Goal: Task Accomplishment & Management: Manage account settings

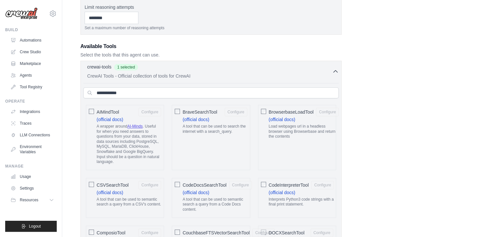
scroll to position [195, 0]
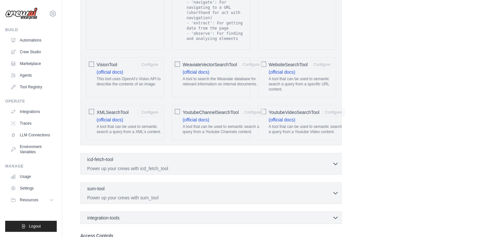
scroll to position [1404, 0]
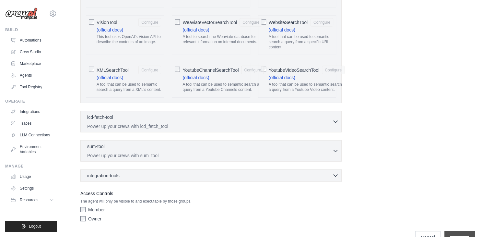
click at [457, 231] on input "**********" at bounding box center [460, 237] width 30 height 12
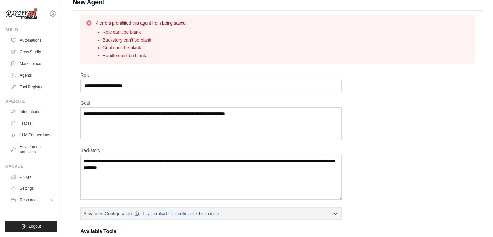
scroll to position [0, 0]
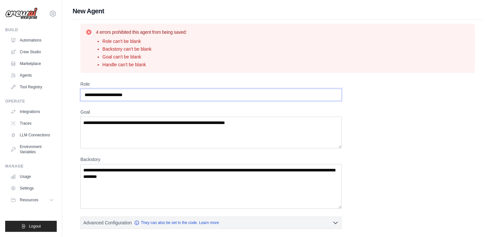
click at [207, 96] on input "Role" at bounding box center [210, 95] width 261 height 12
drag, startPoint x: 209, startPoint y: 91, endPoint x: 80, endPoint y: 93, distance: 129.7
click at [80, 93] on div "4 errors prohibited this agent from being saved: Role can't be blank Backstory …" at bounding box center [278, 220] width 410 height 400
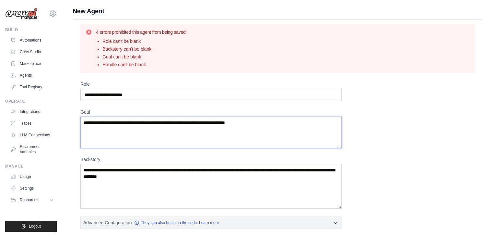
click at [169, 125] on textarea "Goal" at bounding box center [210, 132] width 261 height 32
paste textarea "**********"
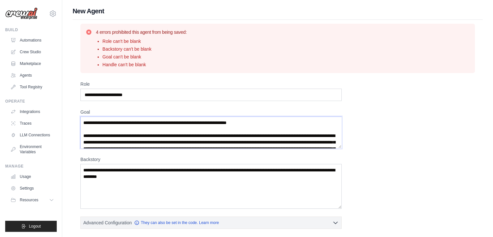
click at [253, 133] on textarea "Goal" at bounding box center [210, 132] width 261 height 32
drag, startPoint x: 262, startPoint y: 138, endPoint x: 91, endPoint y: 131, distance: 171.4
click at [91, 131] on textarea "Goal" at bounding box center [210, 132] width 261 height 32
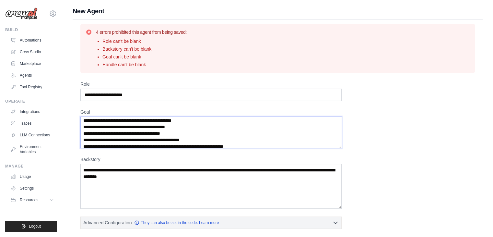
scroll to position [40, 0]
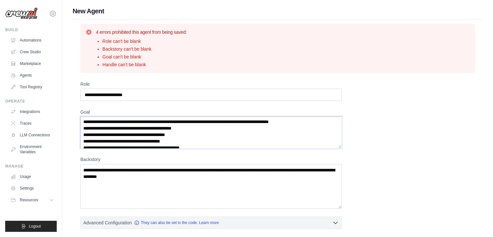
drag, startPoint x: 84, startPoint y: 133, endPoint x: 321, endPoint y: 127, distance: 236.5
click at [321, 127] on textarea "Goal" at bounding box center [210, 132] width 261 height 32
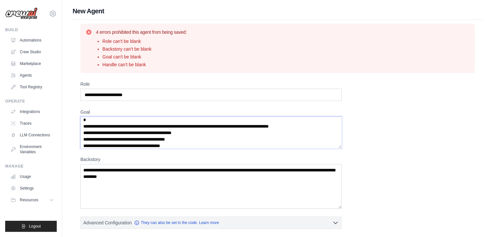
scroll to position [0, 0]
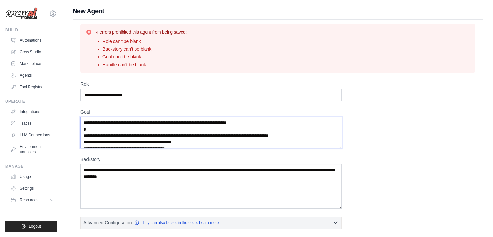
click at [286, 120] on textarea "Goal" at bounding box center [210, 132] width 261 height 32
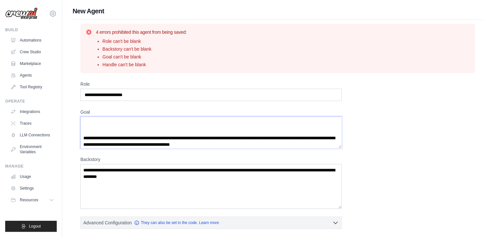
scroll to position [357, 0]
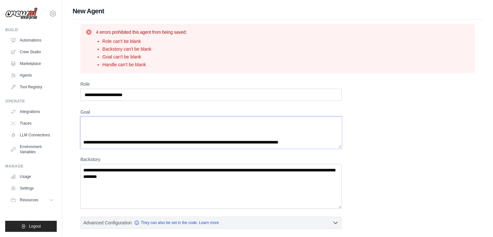
type textarea "**********"
click at [233, 181] on textarea "Backstory" at bounding box center [210, 186] width 261 height 45
drag, startPoint x: 263, startPoint y: 184, endPoint x: 260, endPoint y: 185, distance: 3.7
click at [260, 185] on textarea "Backstory" at bounding box center [210, 186] width 261 height 45
type textarea "*"
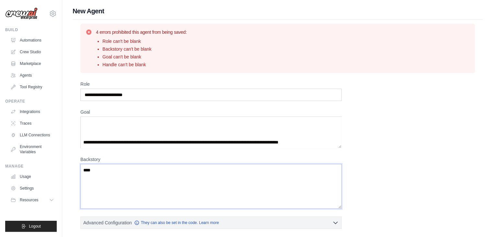
type textarea "****"
drag, startPoint x: 195, startPoint y: 91, endPoint x: 23, endPoint y: 95, distance: 171.6
click at [23, 95] on div "koyogre@gmail.com Settings Build Automations Crew Studio Blog" at bounding box center [246, 213] width 493 height 426
type input "**********"
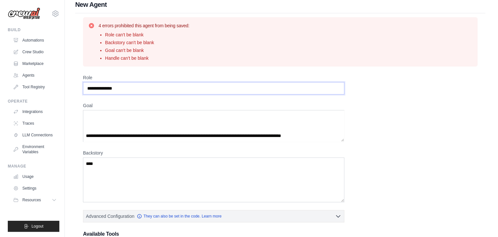
scroll to position [0, 0]
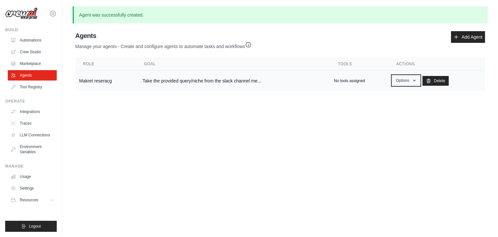
click at [406, 79] on button "Options" at bounding box center [406, 81] width 28 height 10
click at [335, 131] on body "koyogre@gmail.com Settings Build Automations Crew Studio" at bounding box center [249, 118] width 498 height 237
click at [240, 84] on td ". Take the provided query/niche from the slack channel me..." at bounding box center [233, 81] width 194 height 20
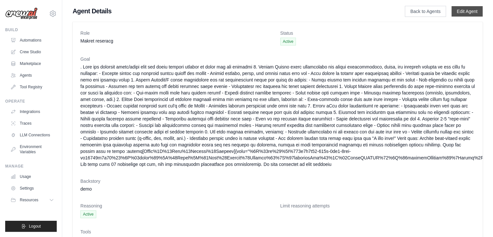
click at [466, 7] on link "Edit Agent" at bounding box center [467, 11] width 31 height 10
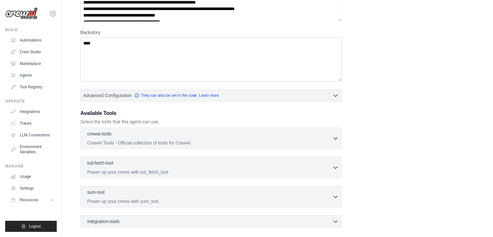
scroll to position [97, 0]
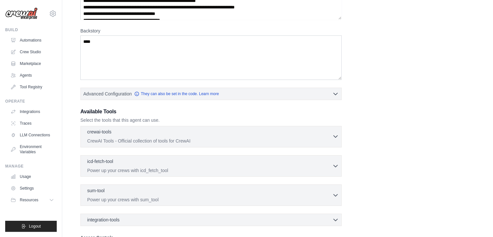
click at [260, 137] on div "crewai-tools 0 selected CrewAI Tools - Official collection of tools for CrewAI" at bounding box center [209, 136] width 245 height 16
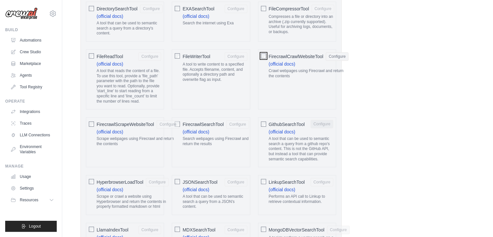
scroll to position [486, 0]
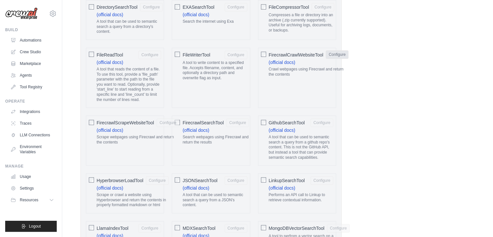
click at [340, 55] on button "Configure" at bounding box center [337, 54] width 23 height 8
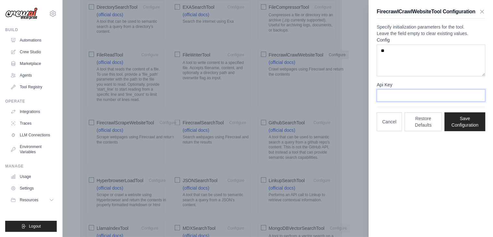
click at [443, 102] on input "Api Key" at bounding box center [431, 95] width 109 height 12
click at [412, 102] on input "Api Key" at bounding box center [431, 95] width 109 height 12
paste input "**********"
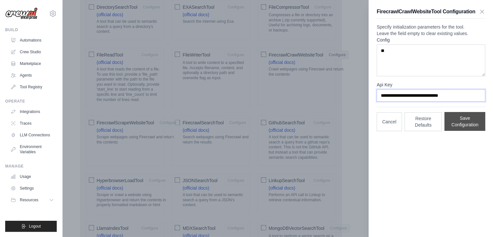
type input "**********"
click at [466, 130] on button "Save Configuration" at bounding box center [465, 121] width 41 height 19
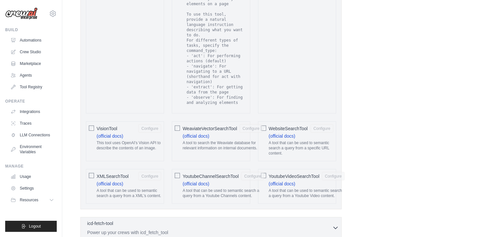
scroll to position [1371, 0]
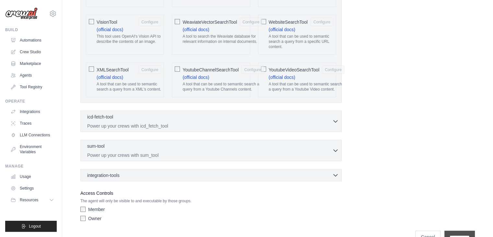
click at [462, 231] on input "**********" at bounding box center [460, 237] width 30 height 12
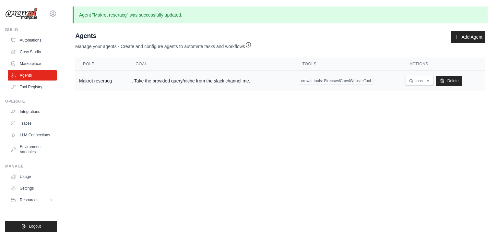
click at [429, 75] on td "Options Show Edit Delete" at bounding box center [443, 81] width 83 height 20
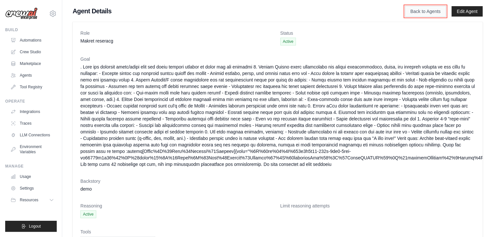
click at [442, 7] on link "Back to Agents" at bounding box center [425, 11] width 41 height 11
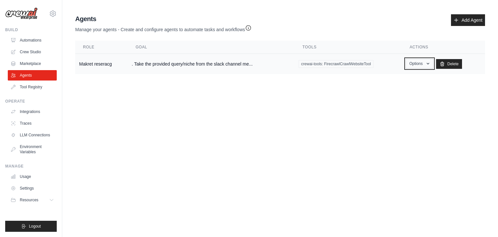
click at [425, 67] on button "Options" at bounding box center [420, 64] width 28 height 10
click at [336, 96] on body "[EMAIL_ADDRESS][DOMAIN_NAME] Settings Build Automations Crew Studio" at bounding box center [249, 118] width 498 height 237
click at [42, 86] on link "Tool Registry" at bounding box center [32, 87] width 49 height 10
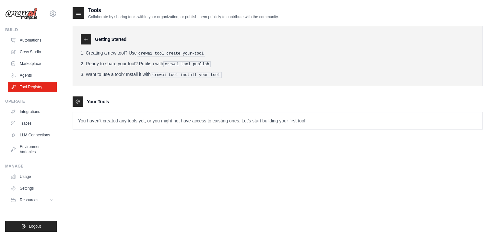
click at [84, 40] on icon at bounding box center [85, 39] width 5 height 5
click at [87, 35] on div at bounding box center [86, 39] width 10 height 10
click at [136, 54] on li "Creating a new tool? Use crewai tool create your-tool" at bounding box center [278, 53] width 394 height 7
drag, startPoint x: 123, startPoint y: 63, endPoint x: 119, endPoint y: 64, distance: 4.1
click at [121, 63] on li "Ready to share your tool? Publish with crewai tool publish" at bounding box center [278, 63] width 394 height 7
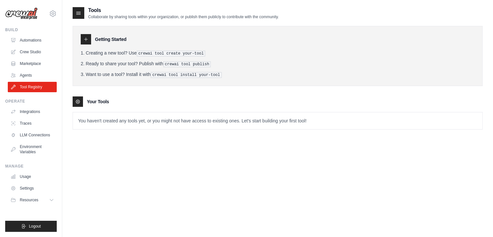
click at [74, 10] on div at bounding box center [79, 13] width 12 height 12
click at [79, 13] on icon at bounding box center [78, 13] width 6 height 6
click at [95, 71] on li "Want to use a tool? Install it with crewai tool install your-tool" at bounding box center [278, 74] width 394 height 7
click at [82, 95] on div "Getting Started Creating a new tool? Use crewai tool create your-tool Ready to …" at bounding box center [278, 74] width 410 height 110
click at [82, 99] on div at bounding box center [78, 101] width 10 height 10
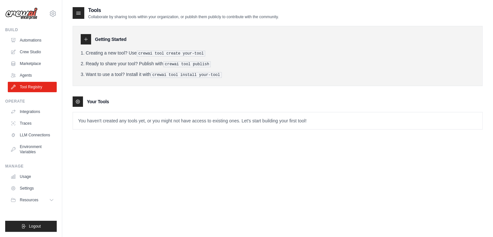
click at [118, 121] on p "You haven't created any tools yet, or you might not have access to existing one…" at bounding box center [278, 120] width 410 height 17
click at [43, 112] on link "Integrations" at bounding box center [32, 111] width 49 height 10
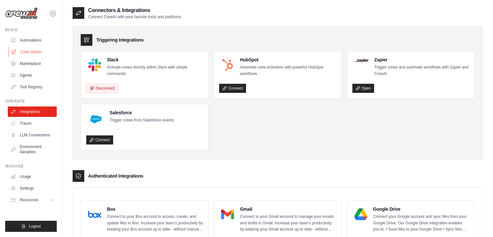
click at [50, 51] on link "Crew Studio" at bounding box center [32, 52] width 49 height 10
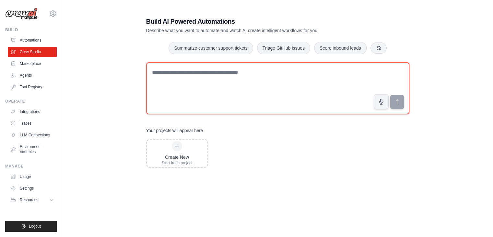
click at [257, 90] on textarea at bounding box center [277, 88] width 263 height 52
click at [246, 79] on textarea at bounding box center [277, 88] width 263 height 52
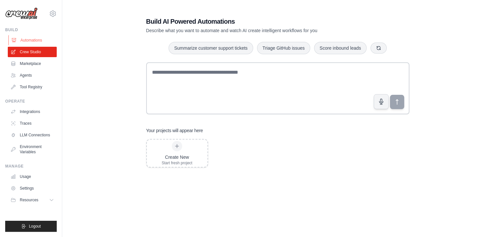
click at [47, 39] on link "Automations" at bounding box center [32, 40] width 49 height 10
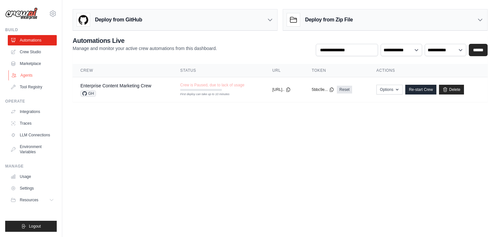
click at [48, 75] on link "Agents" at bounding box center [32, 75] width 49 height 10
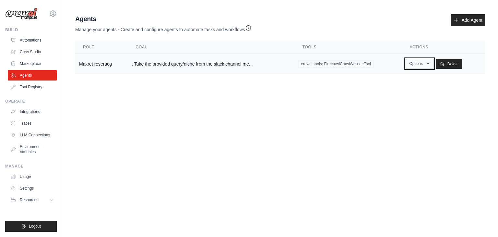
click at [423, 64] on button "Options" at bounding box center [420, 64] width 28 height 10
click at [411, 90] on link "Edit" at bounding box center [410, 90] width 47 height 12
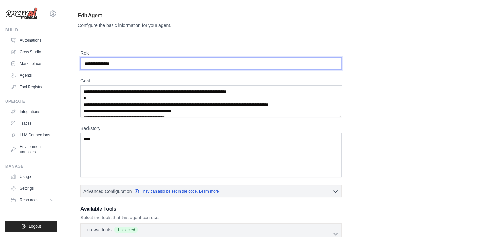
drag, startPoint x: 143, startPoint y: 64, endPoint x: 93, endPoint y: 64, distance: 49.6
click at [53, 61] on div "[EMAIL_ADDRESS][DOMAIN_NAME] Settings Build Automations Crew Studio Blog" at bounding box center [246, 197] width 493 height 395
paste input "text"
type input "**********"
click at [93, 99] on textarea "Goal" at bounding box center [210, 101] width 261 height 32
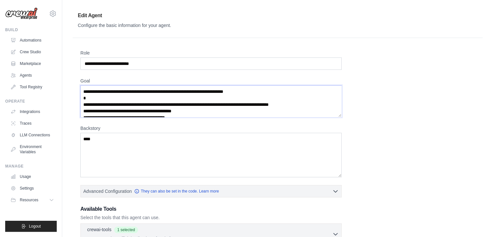
paste textarea "****"
click at [165, 94] on textarea "Goal" at bounding box center [210, 101] width 261 height 32
click at [168, 95] on textarea "Goal" at bounding box center [210, 101] width 261 height 32
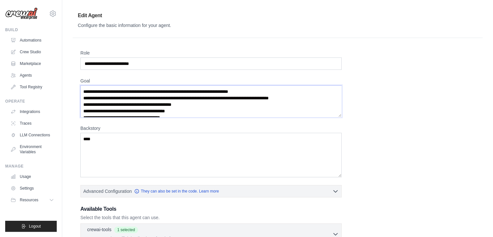
click at [229, 104] on textarea "Goal" at bounding box center [210, 101] width 261 height 32
click at [157, 97] on textarea "Goal" at bounding box center [210, 101] width 261 height 32
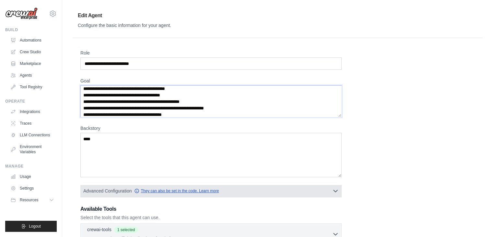
scroll to position [97, 0]
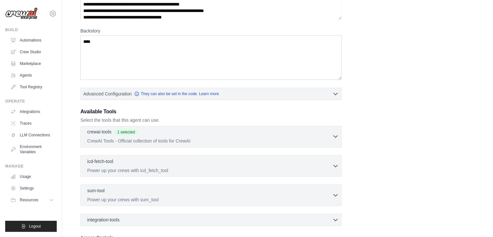
click at [205, 133] on div "crewai-tools 1 selected" at bounding box center [209, 132] width 245 height 8
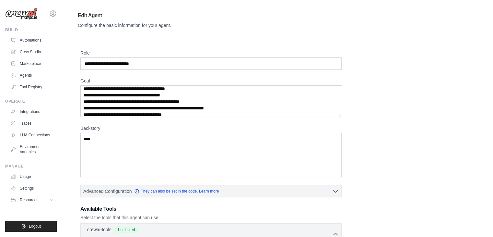
scroll to position [0, 0]
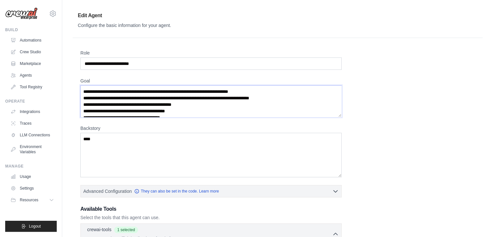
drag, startPoint x: 119, startPoint y: 96, endPoint x: 133, endPoint y: 96, distance: 13.3
click at [124, 96] on textarea "Goal" at bounding box center [210, 101] width 261 height 32
click at [135, 96] on textarea "Goal" at bounding box center [210, 101] width 261 height 32
click at [130, 97] on textarea "Goal" at bounding box center [210, 101] width 261 height 32
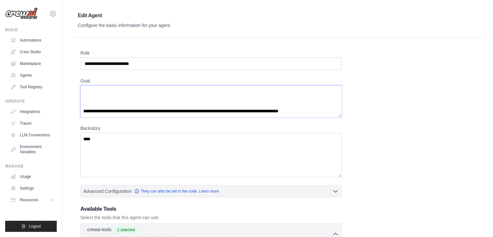
scroll to position [347, 0]
click at [156, 108] on textarea "Goal" at bounding box center [210, 101] width 261 height 32
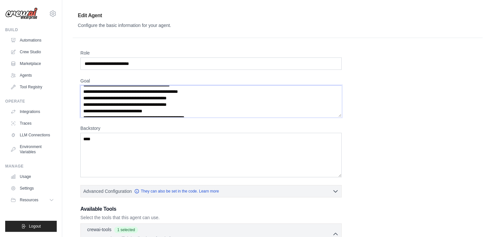
click at [175, 100] on textarea "Goal" at bounding box center [210, 101] width 261 height 32
click at [221, 110] on textarea "Goal" at bounding box center [210, 101] width 261 height 32
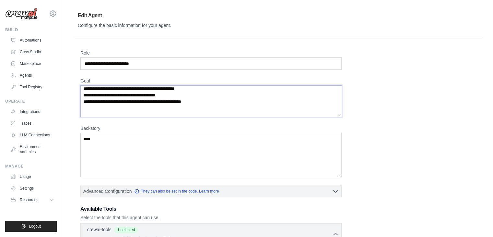
scroll to position [256, 0]
click at [204, 144] on textarea "****" at bounding box center [210, 155] width 261 height 45
drag, startPoint x: 204, startPoint y: 143, endPoint x: 79, endPoint y: 132, distance: 125.0
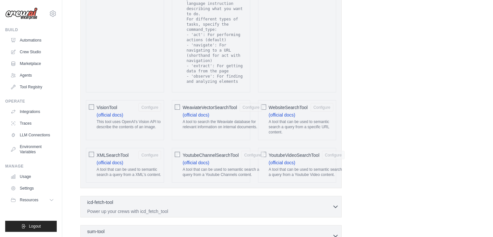
scroll to position [1362, 0]
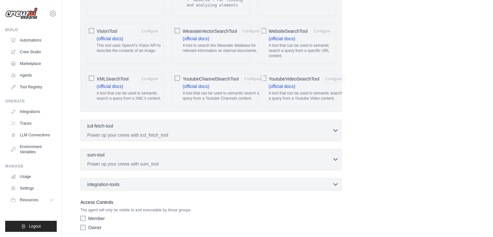
click at [235, 151] on div "sum-tool 0 selected" at bounding box center [209, 155] width 245 height 8
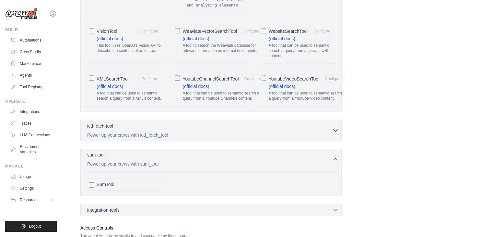
click at [235, 151] on div "sum-tool 0 selected" at bounding box center [209, 155] width 245 height 8
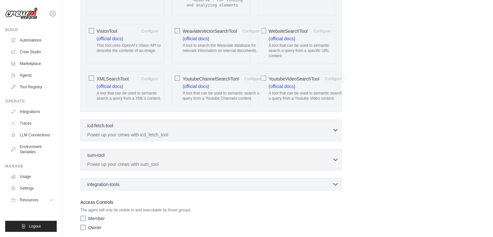
click at [245, 131] on p "Power up your crews with icd_fetch_tool" at bounding box center [209, 134] width 245 height 6
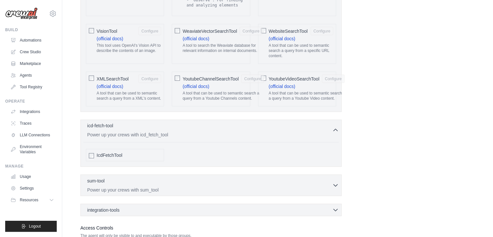
click at [245, 131] on p "Power up your crews with icd_fetch_tool" at bounding box center [209, 134] width 245 height 6
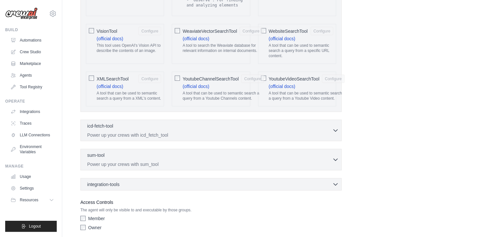
drag, startPoint x: 224, startPoint y: 157, endPoint x: 223, endPoint y: 162, distance: 4.9
click at [223, 178] on div "integration-tools 0 selected Box Save files to Box Gmail" at bounding box center [210, 184] width 261 height 12
click at [221, 181] on div "integration-tools 0 selected" at bounding box center [213, 184] width 252 height 6
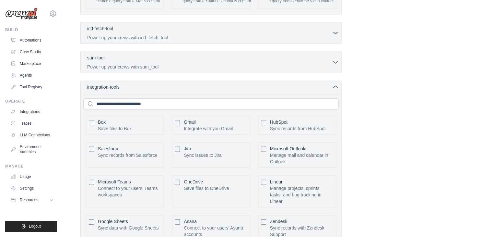
scroll to position [1557, 0]
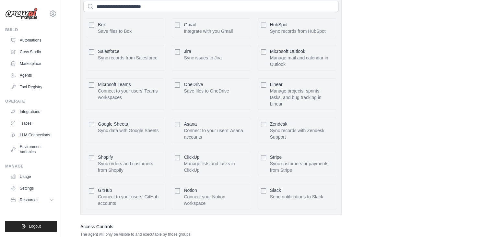
click at [262, 184] on div "Slack Send notifications to Slack Configure" at bounding box center [297, 196] width 78 height 25
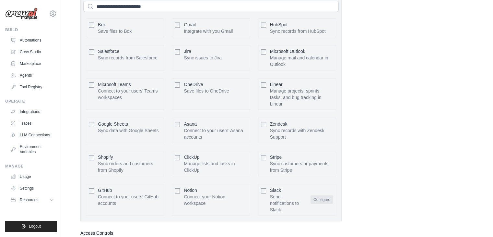
click at [325, 195] on button "Configure" at bounding box center [322, 199] width 23 height 8
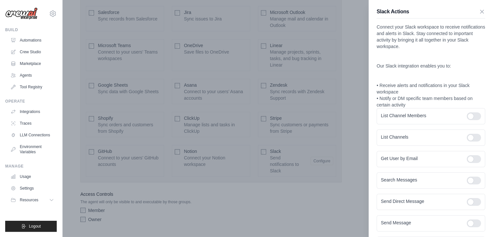
scroll to position [52, 0]
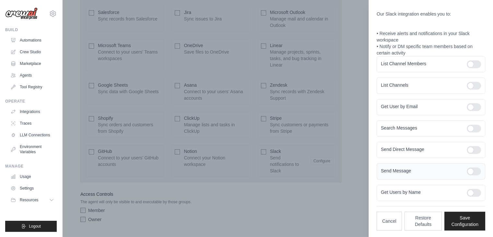
click at [472, 170] on div at bounding box center [474, 171] width 14 height 8
click at [472, 173] on div at bounding box center [474, 171] width 14 height 8
click at [466, 216] on button "Save Configuration" at bounding box center [465, 220] width 41 height 19
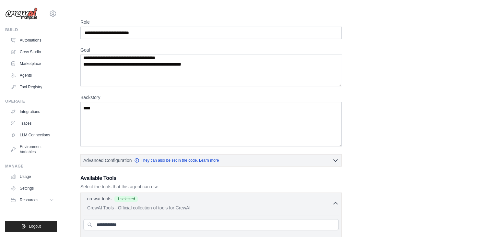
scroll to position [0, 0]
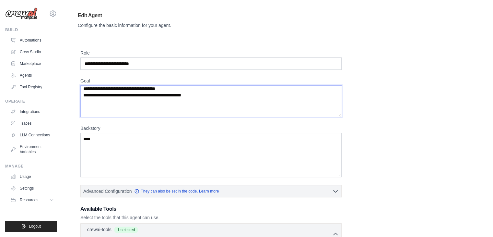
click at [229, 107] on textarea "Goal" at bounding box center [210, 101] width 261 height 32
click at [233, 101] on textarea "Goal" at bounding box center [210, 101] width 261 height 32
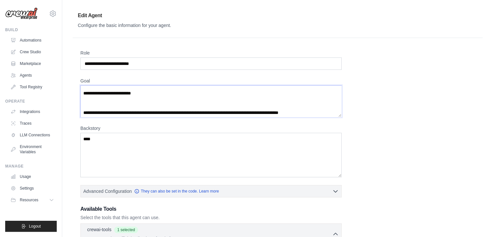
scroll to position [305, 0]
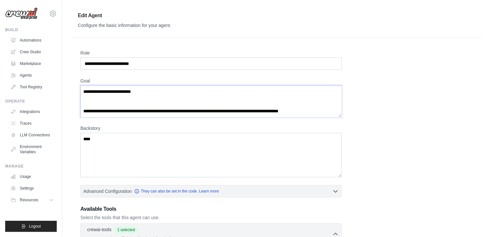
click at [230, 101] on textarea "Goal" at bounding box center [210, 101] width 261 height 32
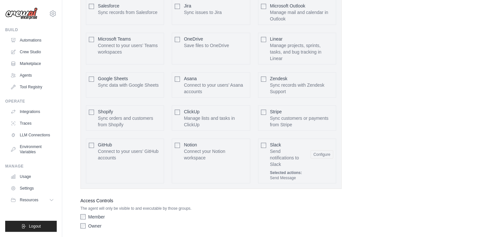
scroll to position [1608, 0]
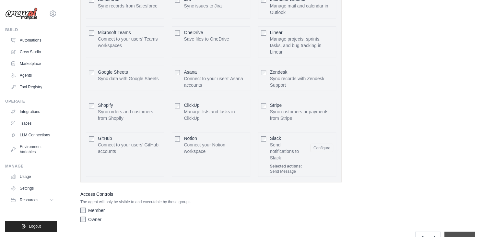
type textarea "**********"
click at [470, 232] on input "**********" at bounding box center [460, 238] width 30 height 12
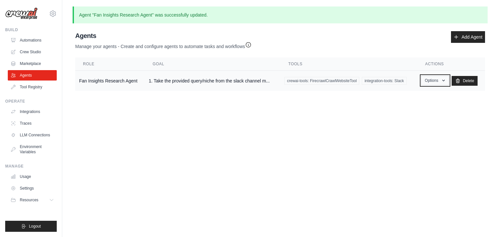
click at [432, 79] on button "Options" at bounding box center [435, 81] width 28 height 10
click at [423, 109] on link "Edit" at bounding box center [425, 107] width 47 height 12
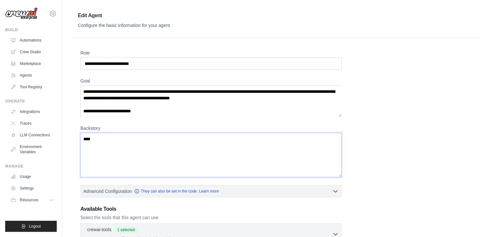
click at [193, 139] on textarea "****" at bounding box center [210, 155] width 261 height 45
drag, startPoint x: 193, startPoint y: 139, endPoint x: 79, endPoint y: 140, distance: 113.5
click at [79, 140] on div "**********" at bounding box center [278, 213] width 410 height 351
click at [185, 105] on textarea "Goal" at bounding box center [210, 101] width 261 height 32
click at [182, 112] on textarea "Goal" at bounding box center [210, 101] width 261 height 32
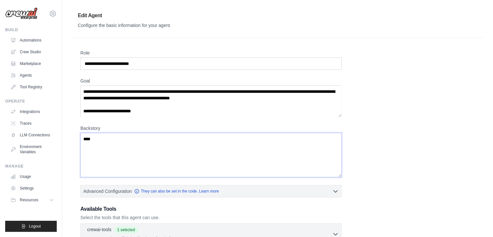
drag, startPoint x: 145, startPoint y: 140, endPoint x: 140, endPoint y: 139, distance: 5.3
click at [145, 140] on textarea "****" at bounding box center [210, 155] width 261 height 45
click at [114, 125] on label "Backstory" at bounding box center [210, 128] width 261 height 6
click at [114, 133] on textarea "****" at bounding box center [210, 155] width 261 height 45
drag, startPoint x: 150, startPoint y: 59, endPoint x: 71, endPoint y: 55, distance: 79.9
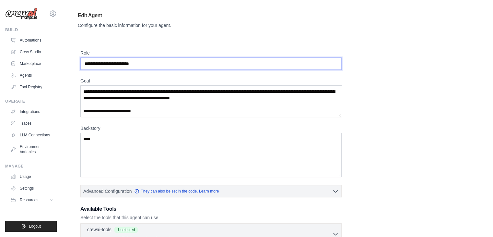
click at [71, 55] on div "**********" at bounding box center [277, 197] width 431 height 382
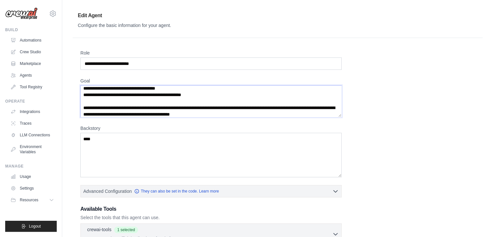
scroll to position [256, 0]
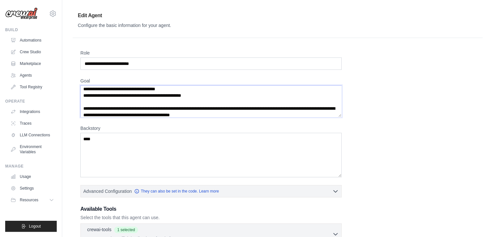
drag, startPoint x: 283, startPoint y: 98, endPoint x: 82, endPoint y: 106, distance: 200.9
click at [82, 106] on textarea "Goal" at bounding box center [210, 101] width 261 height 32
click at [176, 98] on textarea "Goal" at bounding box center [210, 101] width 261 height 32
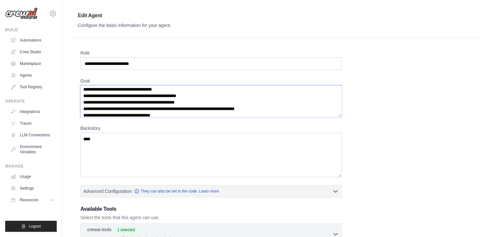
scroll to position [0, 0]
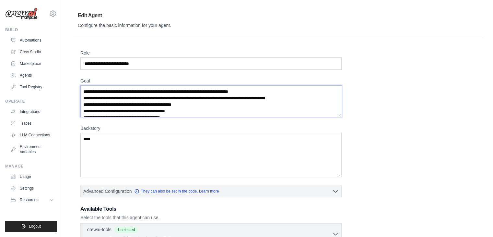
drag, startPoint x: 197, startPoint y: 102, endPoint x: 161, endPoint y: 89, distance: 38.6
click at [161, 89] on textarea "Goal" at bounding box center [210, 101] width 261 height 32
click at [215, 94] on textarea "Goal" at bounding box center [210, 101] width 261 height 32
click at [180, 138] on textarea "****" at bounding box center [210, 155] width 261 height 45
drag, startPoint x: 158, startPoint y: 136, endPoint x: 131, endPoint y: 132, distance: 27.2
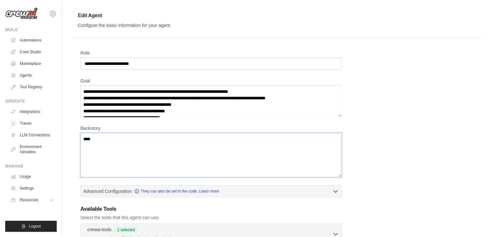
click at [131, 133] on textarea "****" at bounding box center [210, 155] width 261 height 45
drag, startPoint x: 114, startPoint y: 137, endPoint x: 42, endPoint y: 128, distance: 73.4
click at [49, 131] on div "koyogre@gmail.com Settings Build Automations Crew Studio Blog" at bounding box center [246, 197] width 493 height 395
click at [160, 143] on textarea "****" at bounding box center [210, 155] width 261 height 45
drag, startPoint x: 141, startPoint y: 138, endPoint x: 12, endPoint y: 128, distance: 129.5
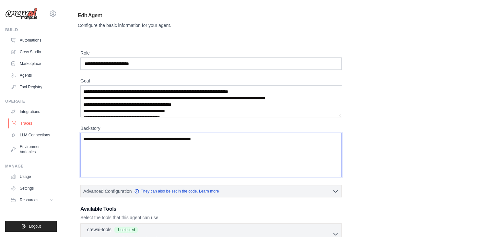
click at [12, 128] on div "koyogre@gmail.com Settings Build Automations Crew Studio Blog" at bounding box center [246, 197] width 493 height 395
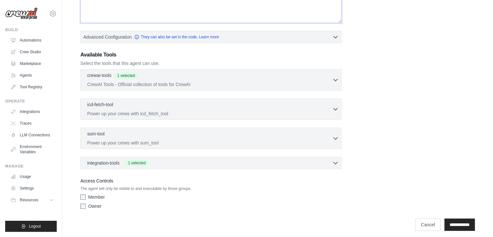
scroll to position [157, 0]
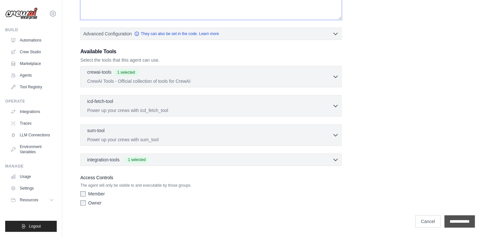
type textarea "**********"
click at [462, 222] on input "**********" at bounding box center [460, 221] width 30 height 12
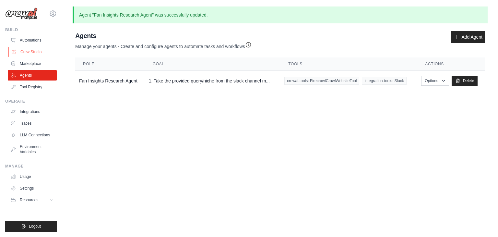
click at [51, 52] on link "Crew Studio" at bounding box center [32, 52] width 49 height 10
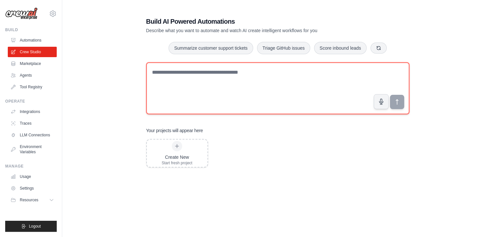
click at [213, 71] on textarea at bounding box center [277, 88] width 263 height 52
click at [234, 82] on textarea at bounding box center [277, 88] width 263 height 52
